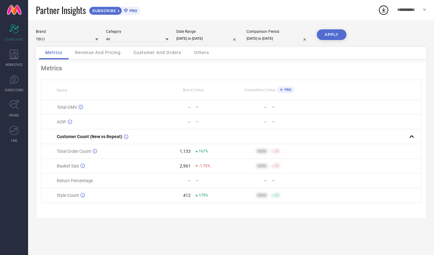
click at [83, 55] on span "Revenue And Pricing" at bounding box center [98, 52] width 46 height 5
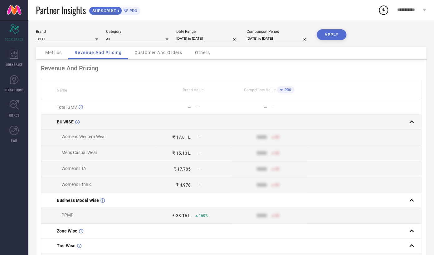
click at [72, 124] on span "BU WISE" at bounding box center [65, 121] width 17 height 5
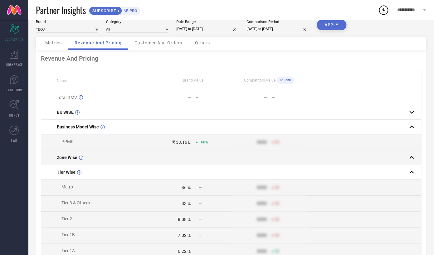
scroll to position [9, 0]
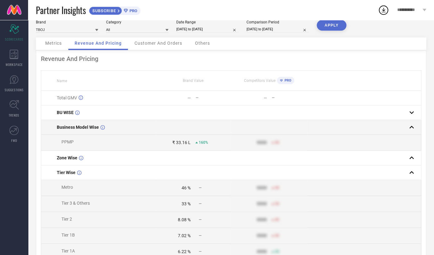
click at [78, 129] on span "Business Model Wise" at bounding box center [78, 126] width 42 height 5
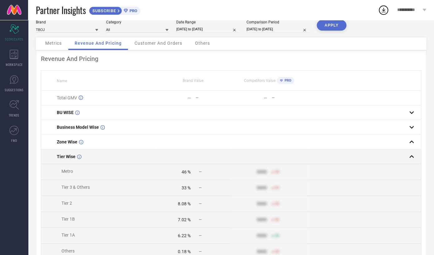
click at [71, 157] on span "Tier Wise" at bounding box center [66, 156] width 19 height 5
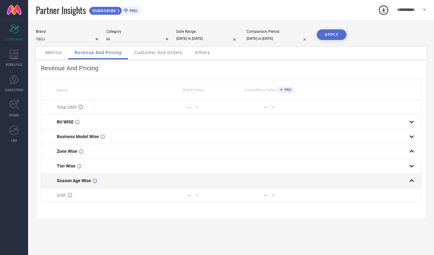
click at [76, 183] on span "Season Age Wise" at bounding box center [74, 180] width 34 height 5
click at [67, 182] on span "Season Age Wise" at bounding box center [74, 180] width 34 height 5
click at [66, 185] on td "Season Age Wise" at bounding box center [98, 180] width 114 height 15
click at [75, 183] on span "Season Age Wise" at bounding box center [74, 180] width 34 height 5
click at [83, 182] on span "Season Age Wise" at bounding box center [74, 180] width 34 height 5
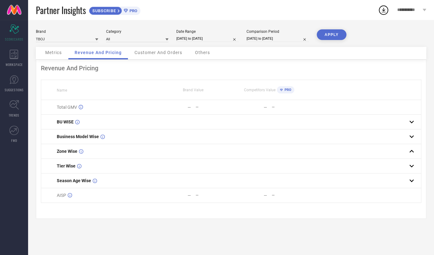
click at [58, 53] on span "Metrics" at bounding box center [53, 52] width 17 height 5
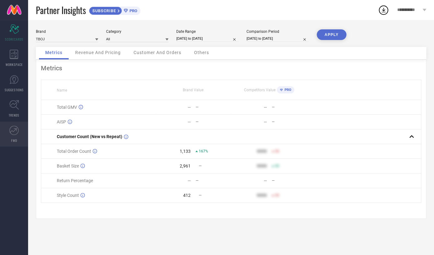
click at [11, 131] on icon at bounding box center [13, 130] width 7 height 4
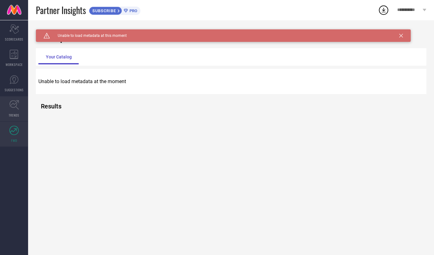
click at [7, 104] on link "TRENDS" at bounding box center [14, 108] width 28 height 25
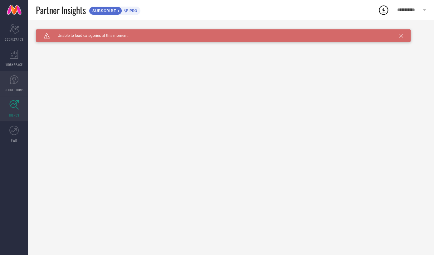
click at [12, 78] on icon at bounding box center [14, 80] width 4 height 6
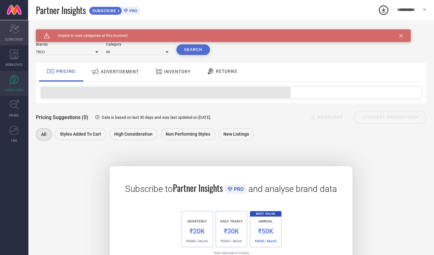
click at [4, 41] on div "Scorecard SCORECARDS" at bounding box center [14, 32] width 28 height 25
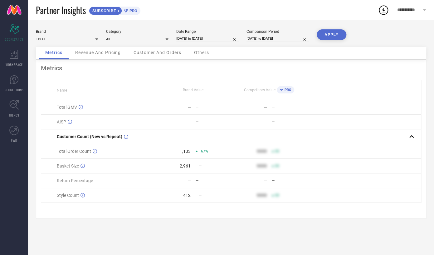
click at [114, 50] on div "Revenue And Pricing" at bounding box center [98, 53] width 58 height 12
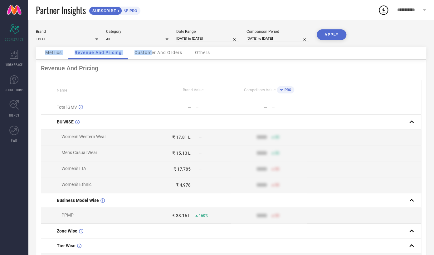
drag, startPoint x: 148, startPoint y: 46, endPoint x: 151, endPoint y: 54, distance: 8.0
click at [151, 54] on div "Brand TBOJ Category All Date Range [DATE] to [DATE] Comparison Period [DATE] to…" at bounding box center [231, 211] width 406 height 383
click at [151, 54] on span "Customer And Orders" at bounding box center [158, 52] width 48 height 5
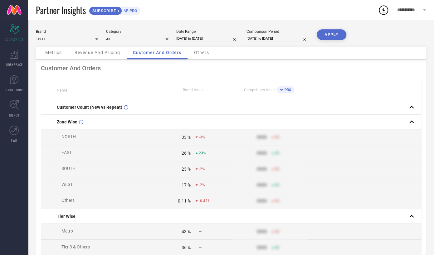
click at [201, 55] on span "Others" at bounding box center [201, 52] width 15 height 5
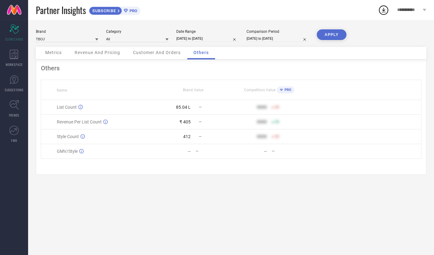
click at [164, 58] on div "Customer And Orders" at bounding box center [157, 53] width 60 height 12
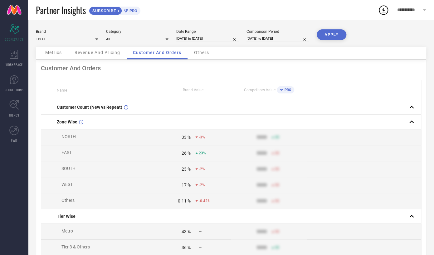
click at [107, 54] on span "Revenue And Pricing" at bounding box center [98, 52] width 46 height 5
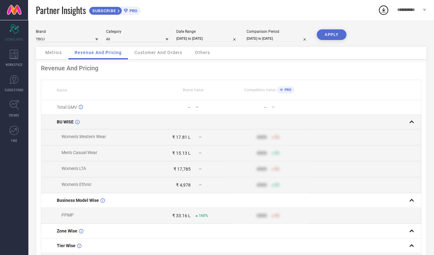
click at [61, 121] on span "BU WISE" at bounding box center [65, 121] width 17 height 5
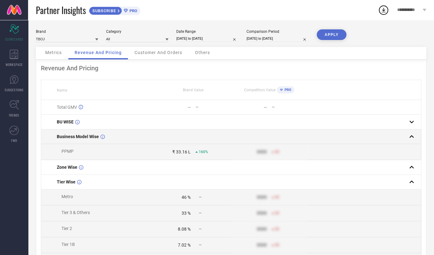
click at [85, 139] on span "Business Model Wise" at bounding box center [78, 136] width 42 height 5
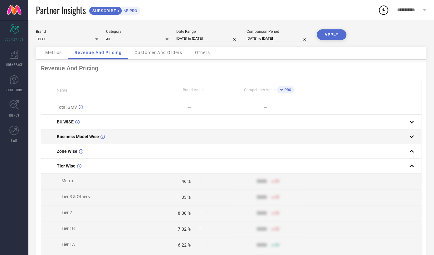
click at [85, 139] on span "Business Model Wise" at bounding box center [78, 136] width 42 height 5
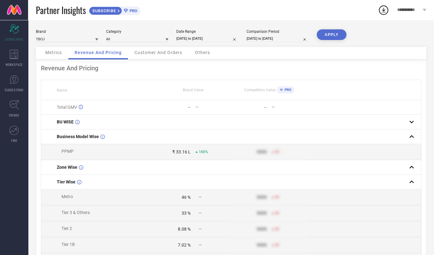
click at [58, 56] on div "Metrics" at bounding box center [53, 53] width 29 height 12
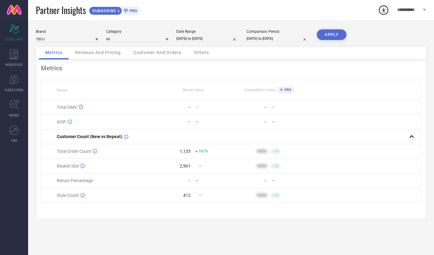
click at [97, 55] on span "Revenue And Pricing" at bounding box center [98, 52] width 46 height 5
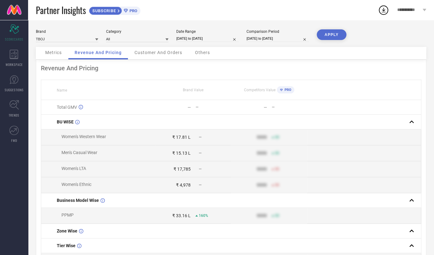
click at [282, 0] on div "Partner Insights SUBSCRIBE PRO" at bounding box center [207, 10] width 342 height 20
